Goal: Information Seeking & Learning: Compare options

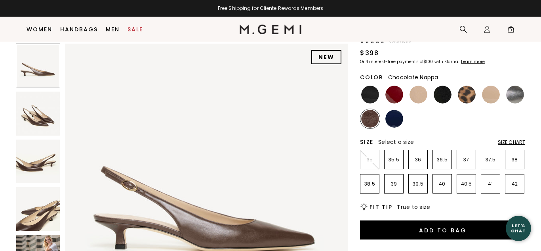
scroll to position [78, 0]
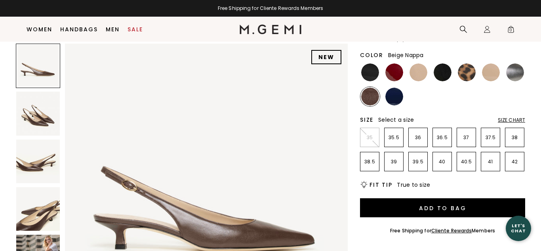
click at [419, 74] on img at bounding box center [418, 72] width 18 height 18
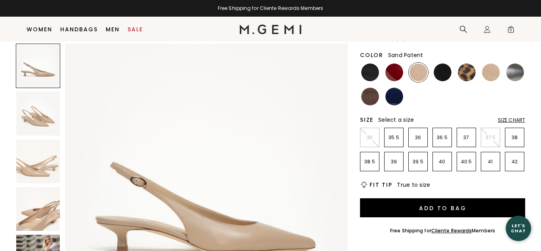
click at [485, 73] on img at bounding box center [491, 72] width 18 height 18
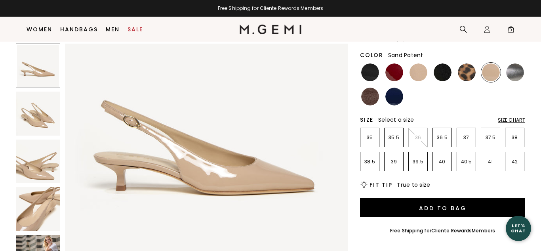
scroll to position [61, 0]
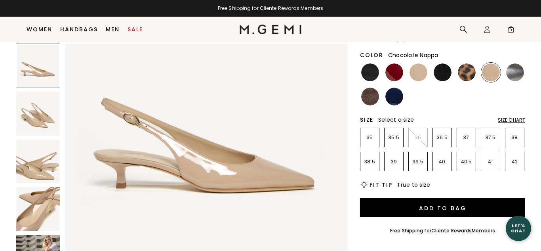
click at [365, 92] on img at bounding box center [370, 97] width 18 height 18
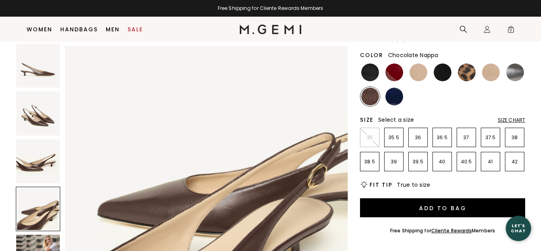
scroll to position [876, 0]
